Goal: Transaction & Acquisition: Purchase product/service

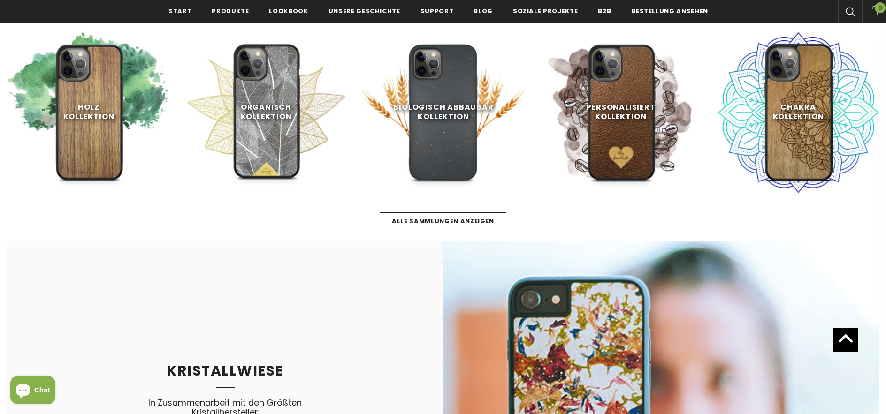
scroll to position [510, 0]
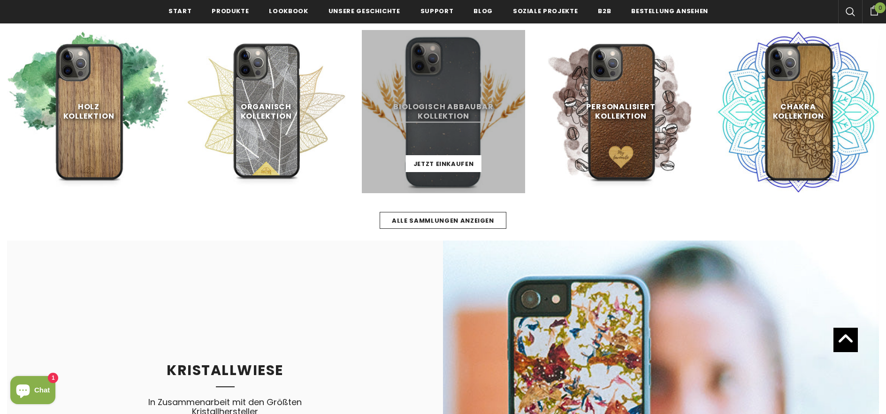
click at [432, 107] on link at bounding box center [443, 111] width 163 height 163
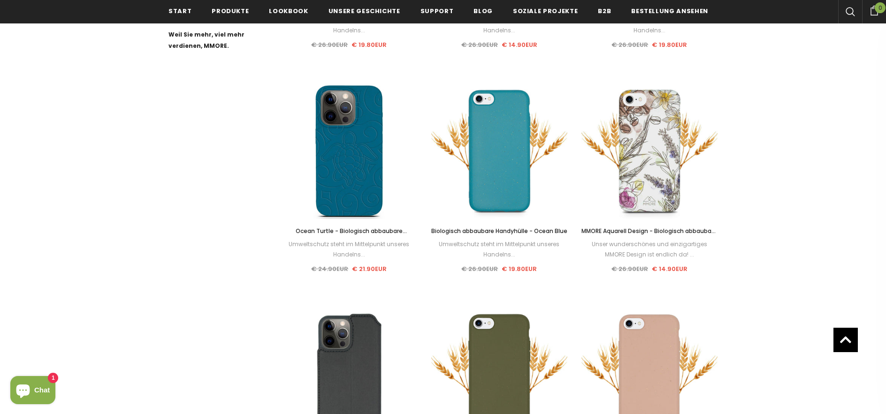
scroll to position [687, 0]
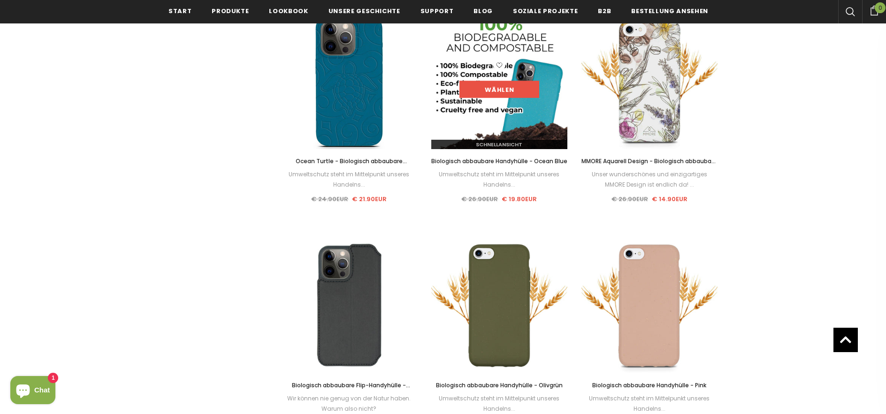
click at [497, 87] on link "Wählen" at bounding box center [499, 89] width 80 height 17
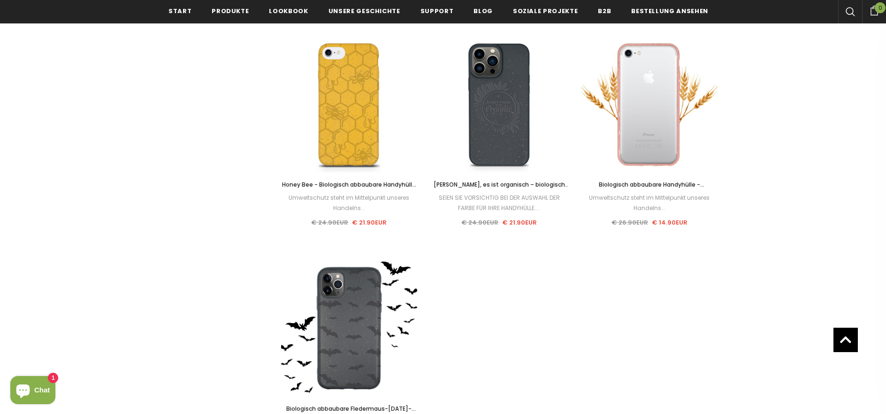
scroll to position [1113, 0]
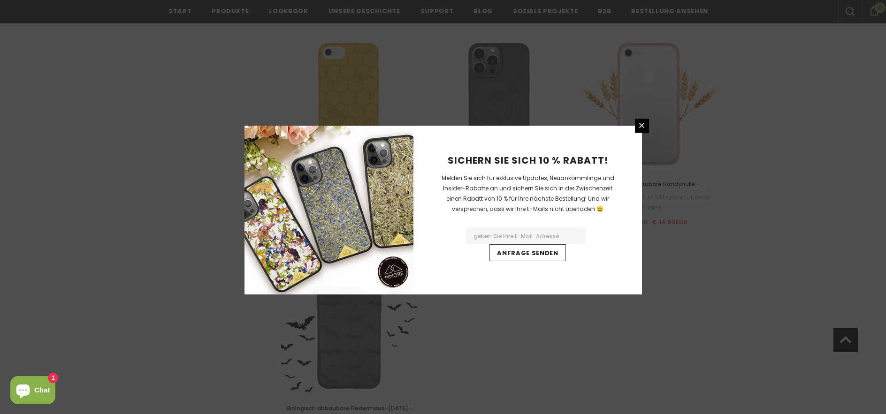
click at [507, 233] on input "Email Address" at bounding box center [525, 235] width 119 height 17
type input "constanze1964@icloud.com"
click at [518, 253] on input "Anfrage senden" at bounding box center [527, 252] width 76 height 17
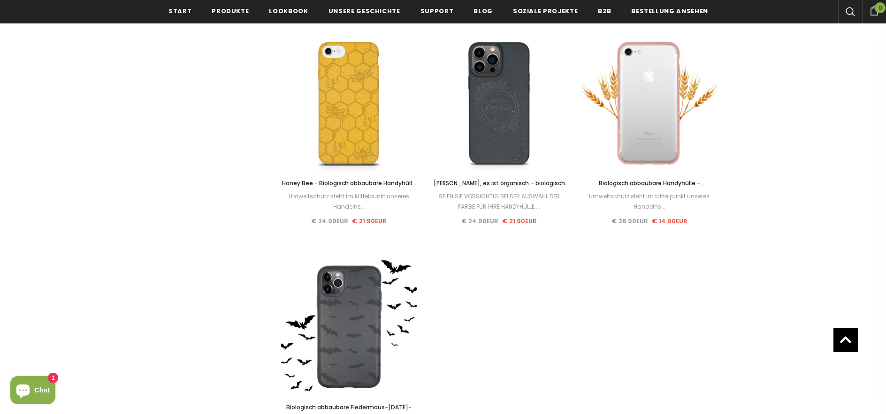
scroll to position [1115, 0]
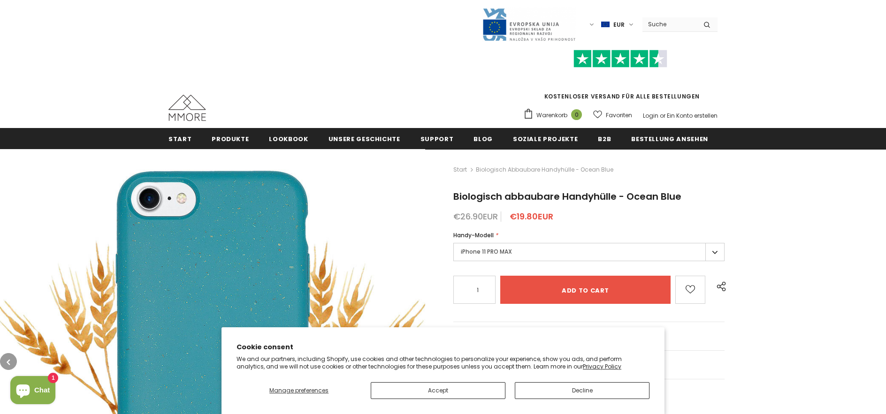
scroll to position [166, 0]
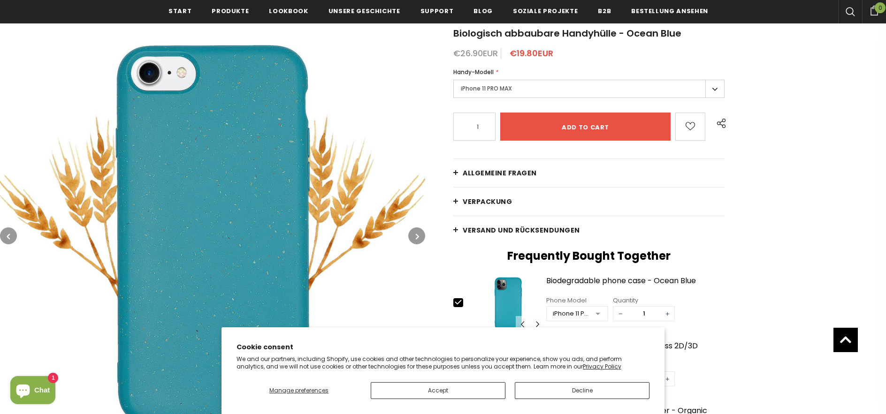
click at [507, 86] on label "iPhone 11 PRO MAX" at bounding box center [588, 89] width 271 height 18
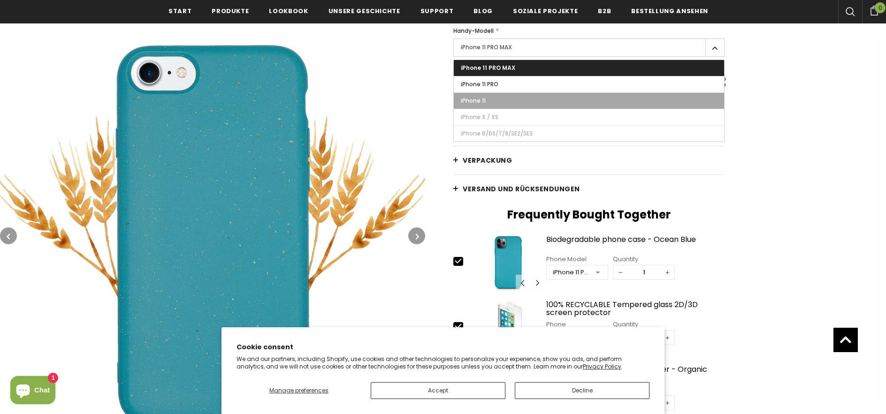
scroll to position [214, 0]
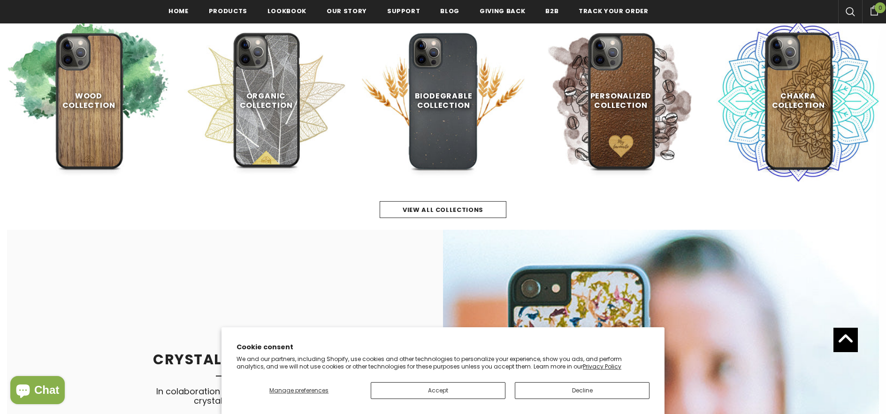
scroll to position [522, 0]
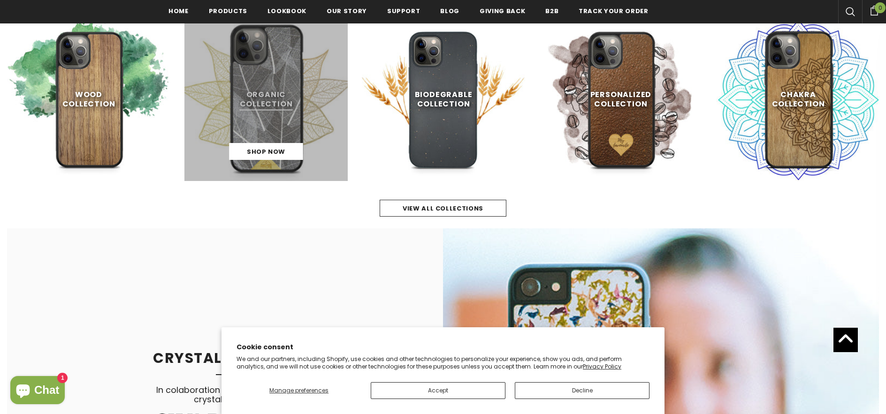
click at [270, 109] on link at bounding box center [265, 99] width 163 height 163
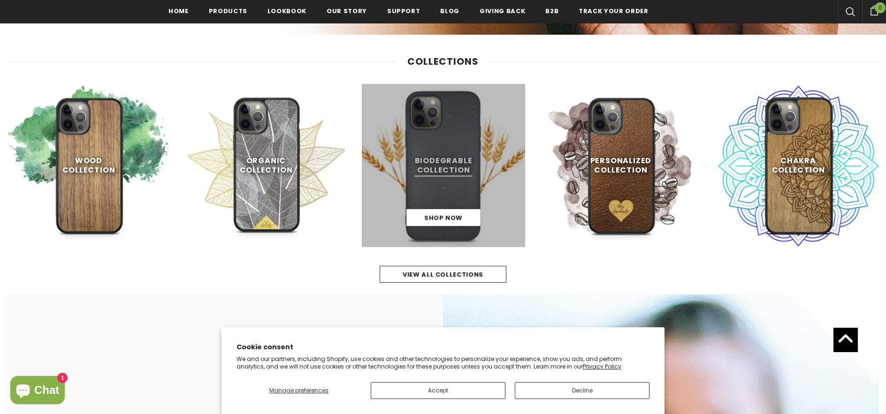
scroll to position [455, 0]
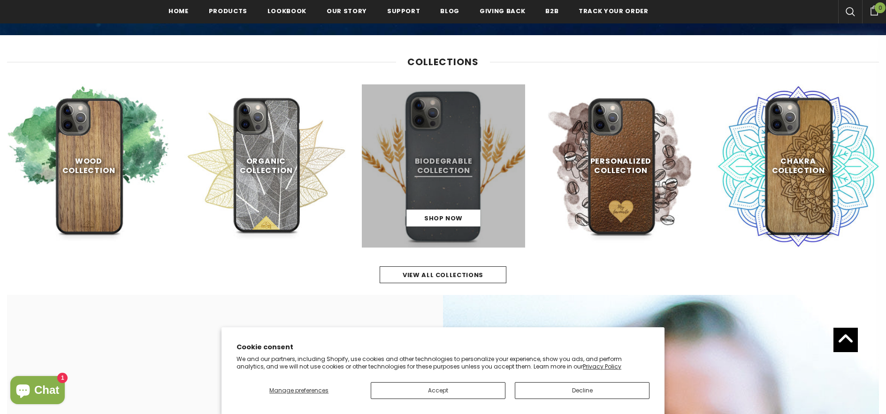
click at [445, 171] on link at bounding box center [443, 165] width 163 height 163
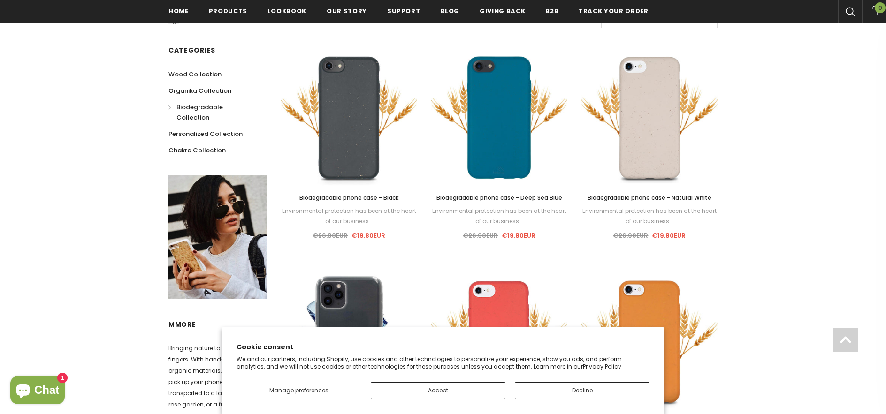
scroll to position [209, 0]
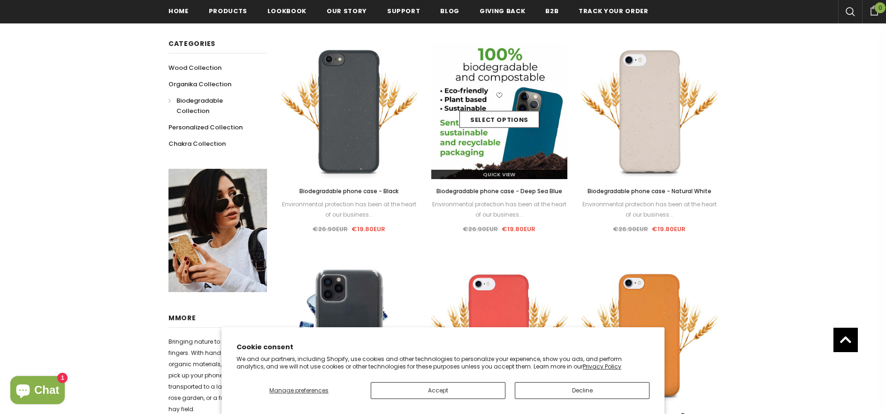
click at [515, 144] on img at bounding box center [499, 111] width 136 height 136
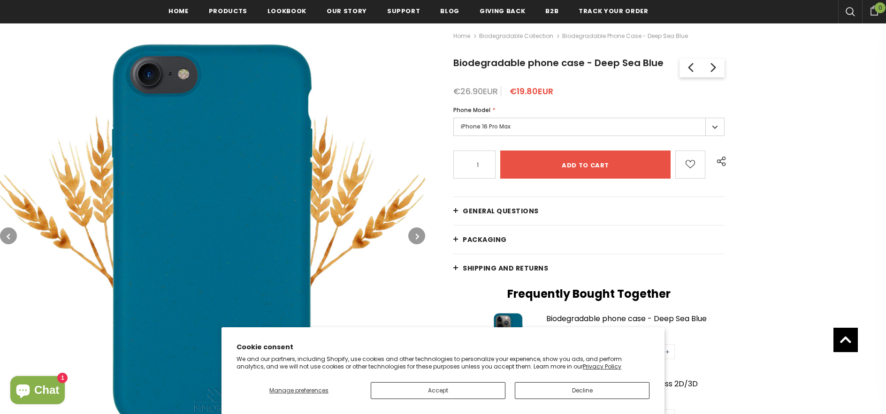
scroll to position [129, 0]
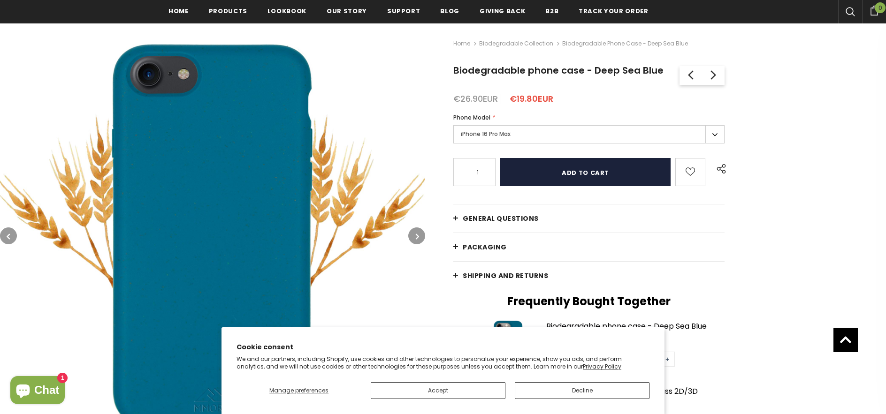
click at [576, 172] on input "Add to cart" at bounding box center [585, 172] width 170 height 28
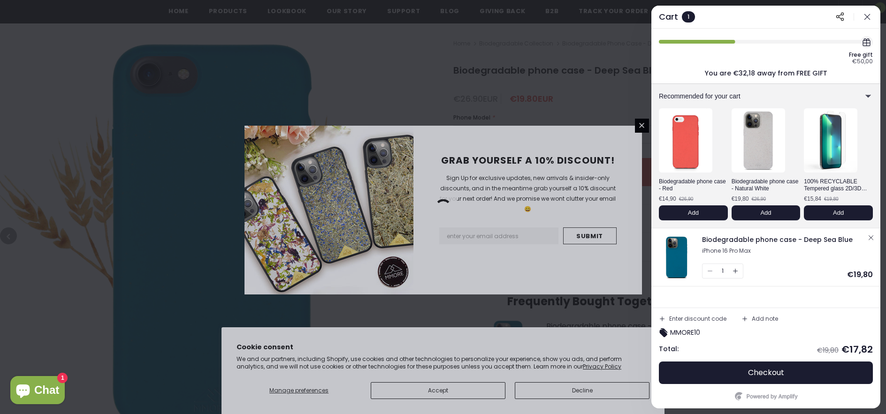
click at [328, 56] on div at bounding box center [443, 207] width 886 height 414
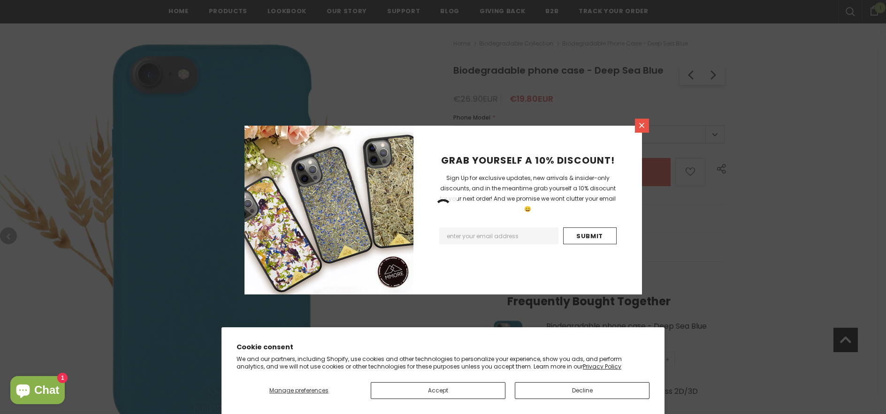
click at [640, 127] on icon at bounding box center [641, 125] width 8 height 8
